Goal: Find specific page/section: Find specific page/section

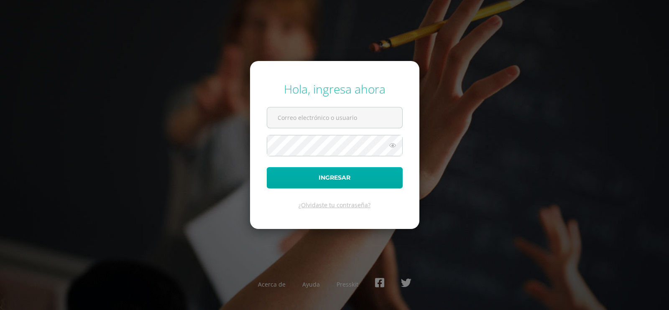
type input "[EMAIL_ADDRESS][DOMAIN_NAME]"
click at [323, 184] on button "Ingresar" at bounding box center [335, 177] width 136 height 21
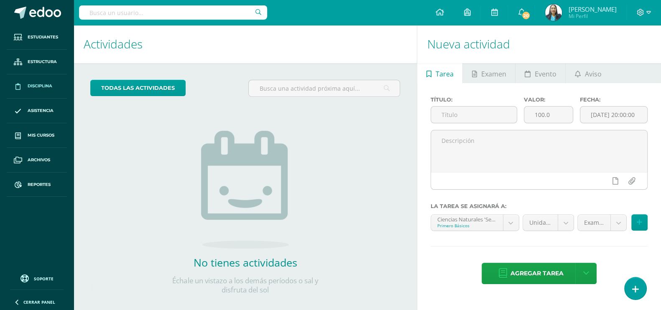
click at [38, 87] on span "Disciplina" at bounding box center [40, 86] width 25 height 7
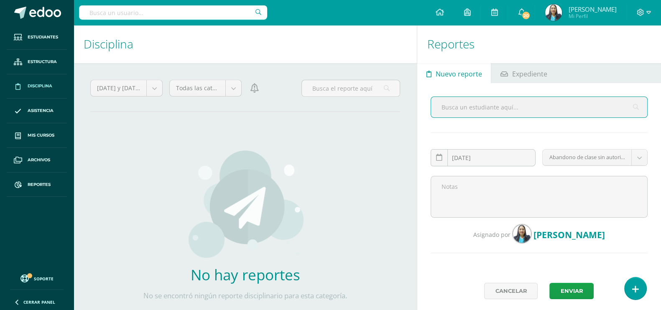
click at [33, 86] on span "Disciplina" at bounding box center [40, 86] width 25 height 7
